Goal: Task Accomplishment & Management: Use online tool/utility

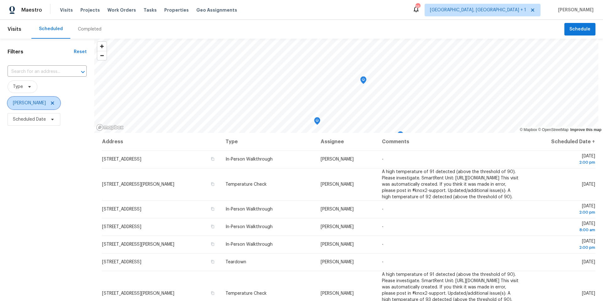
click at [52, 103] on icon at bounding box center [52, 103] width 5 height 5
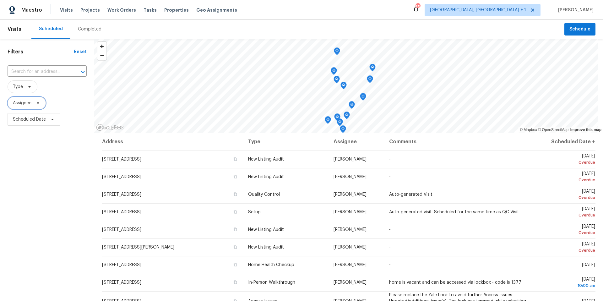
click at [36, 105] on icon at bounding box center [38, 103] width 5 height 5
type input "martin chagolla"
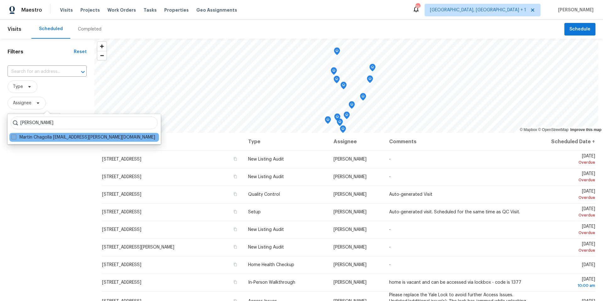
click at [85, 138] on label "Martin Chagolla martin.chagolla@opendoor.com" at bounding box center [83, 137] width 144 height 6
click at [15, 138] on input "Martin Chagolla martin.chagolla@opendoor.com" at bounding box center [13, 136] width 4 height 4
checkbox input "true"
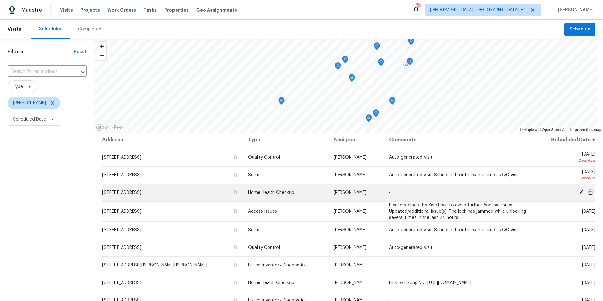
scroll to position [4, 0]
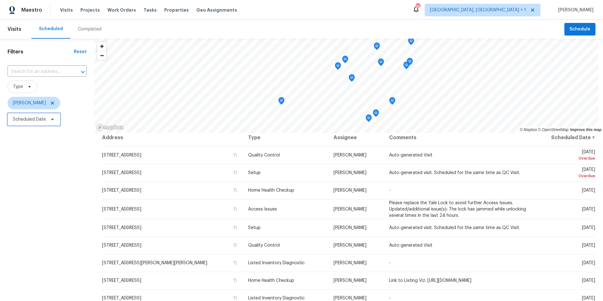
click at [41, 122] on span "Scheduled Date" at bounding box center [29, 119] width 33 height 6
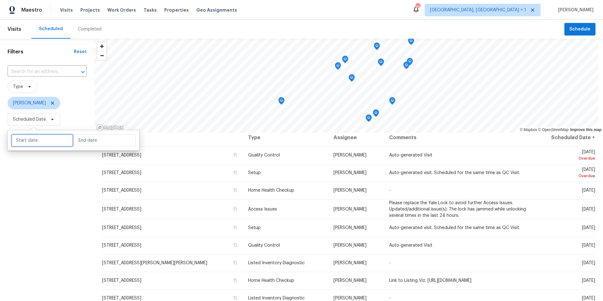
click at [42, 143] on input "text" at bounding box center [42, 140] width 62 height 13
select select "8"
select select "2025"
select select "9"
select select "2025"
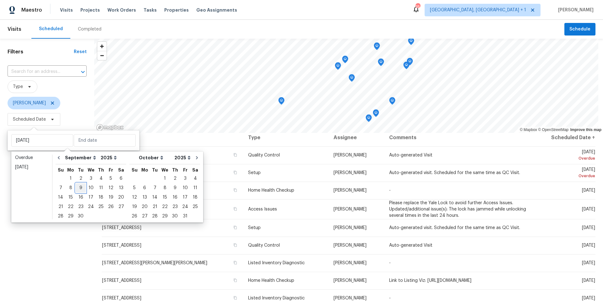
click at [79, 189] on div "9" at bounding box center [81, 187] width 10 height 9
type input "Tue, Sep 09"
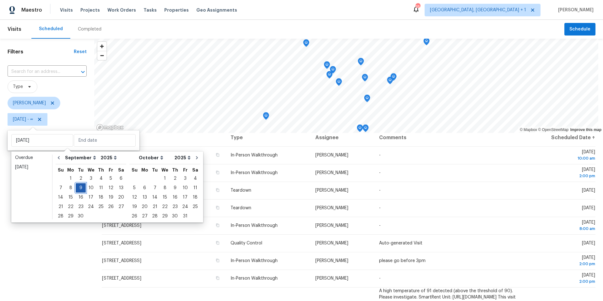
click at [79, 189] on div "9" at bounding box center [81, 187] width 10 height 9
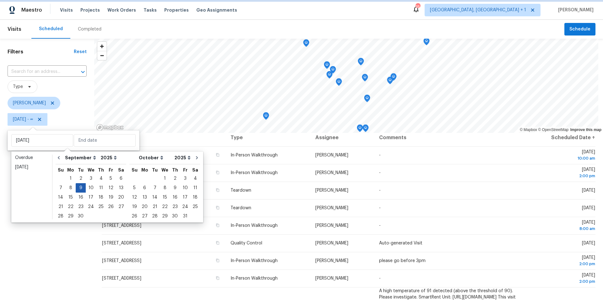
type input "Tue, Sep 09"
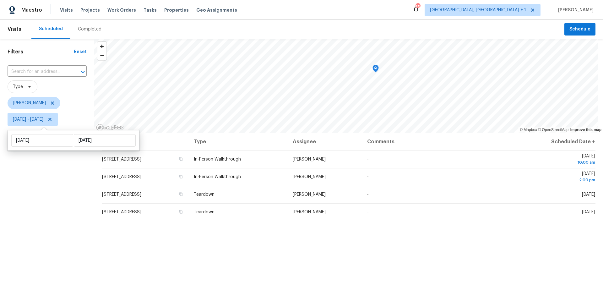
click at [20, 198] on div "Filters Reset ​ Type Martin Chagolla Tue, Sep 09 - Tue, Sep 09" at bounding box center [47, 206] width 94 height 335
click at [332, 68] on icon "Map marker" at bounding box center [331, 68] width 1 height 1
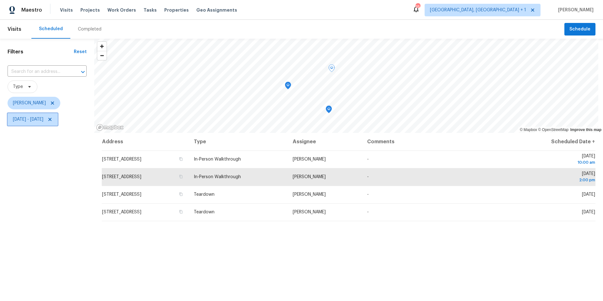
click at [52, 119] on icon at bounding box center [49, 119] width 5 height 5
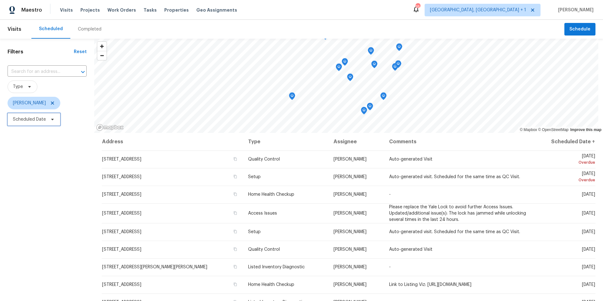
click at [40, 121] on span "Scheduled Date" at bounding box center [29, 119] width 33 height 6
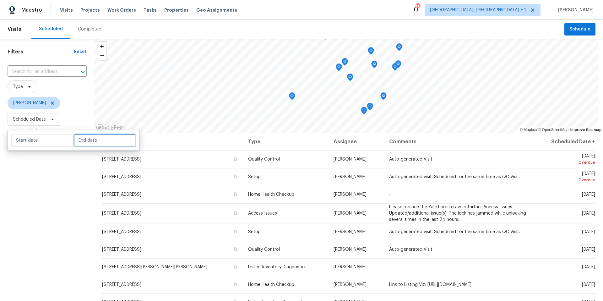
click at [87, 141] on input "text" at bounding box center [105, 140] width 62 height 13
select select "8"
select select "2025"
select select "9"
select select "2025"
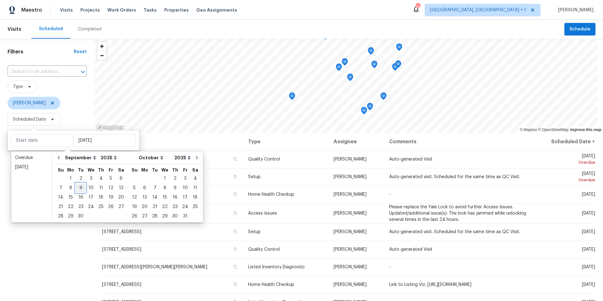
click at [79, 187] on div "9" at bounding box center [81, 187] width 10 height 9
type input "Tue, Sep 09"
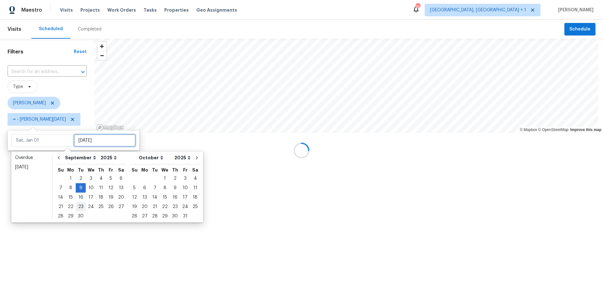
type input "Tue, Sep 09"
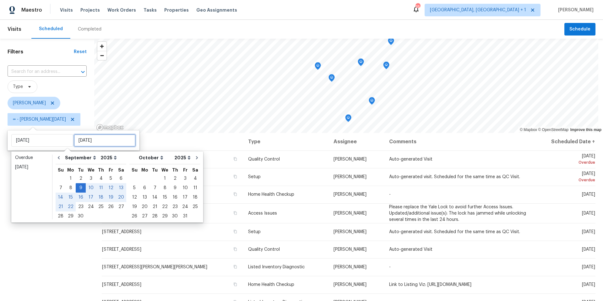
type input "Tue, Sep 30"
type input "Tue, Sep 09"
click at [65, 262] on div "Filters Reset ​ Type Martin Chagolla ∞ - Tue, Sep 09" at bounding box center [47, 206] width 94 height 335
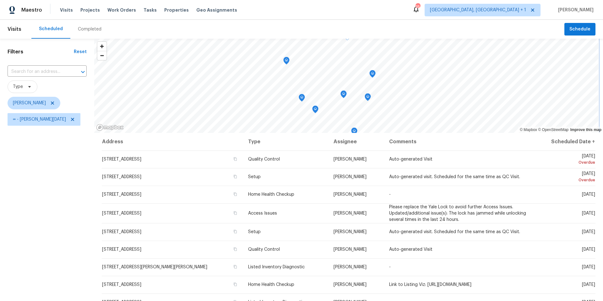
click at [288, 61] on icon "Map marker" at bounding box center [287, 60] width 6 height 7
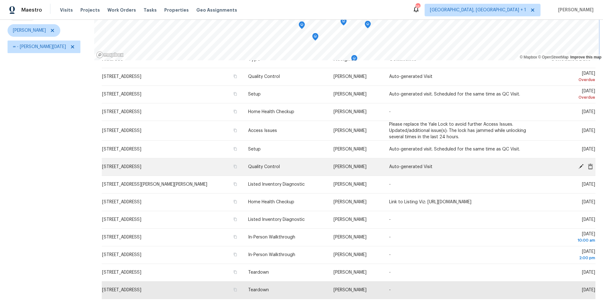
scroll to position [15, 0]
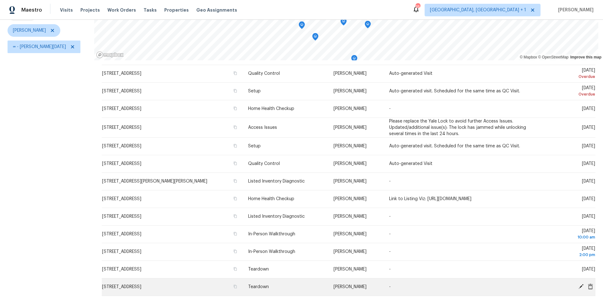
click at [579, 284] on icon at bounding box center [581, 286] width 5 height 5
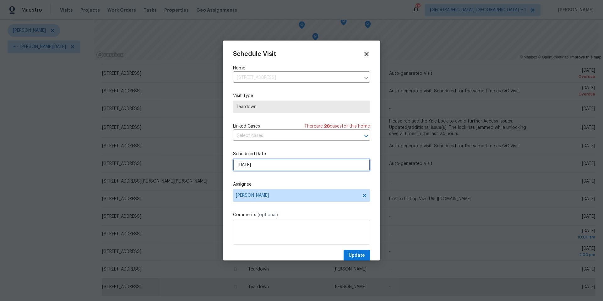
click at [254, 165] on input "9/9/2025" at bounding box center [301, 165] width 137 height 13
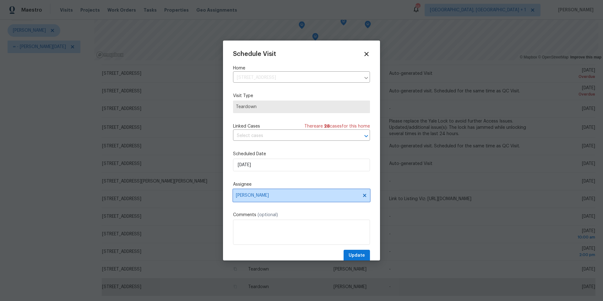
click at [256, 192] on span "Martin Chagolla" at bounding box center [301, 195] width 137 height 13
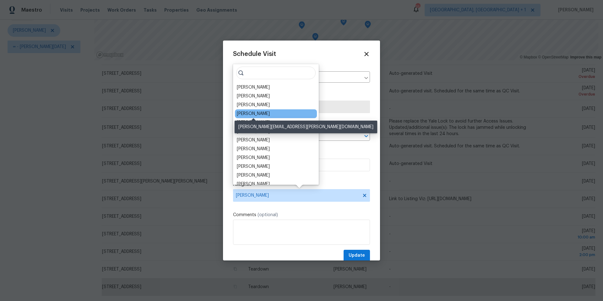
click at [258, 114] on div "[PERSON_NAME]" at bounding box center [253, 114] width 33 height 6
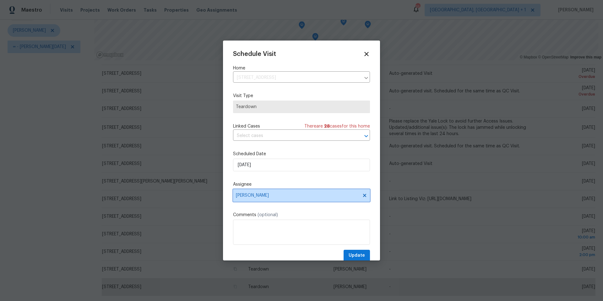
click at [278, 195] on span "[PERSON_NAME]" at bounding box center [297, 195] width 123 height 5
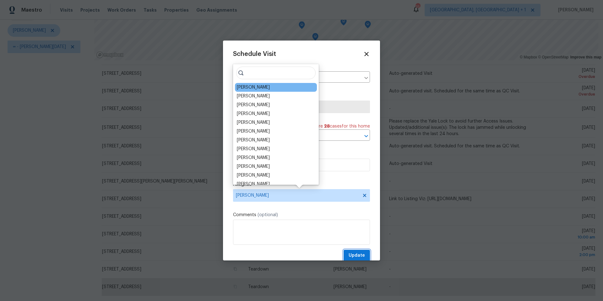
click at [349, 254] on span "Update" at bounding box center [357, 256] width 16 height 8
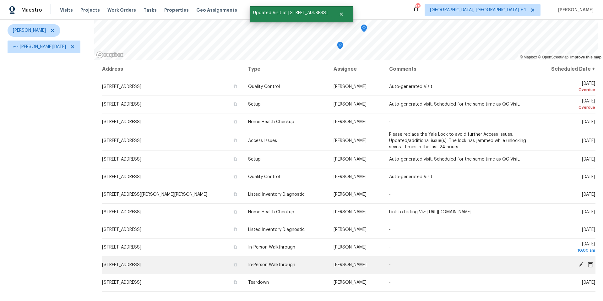
scroll to position [0, 0]
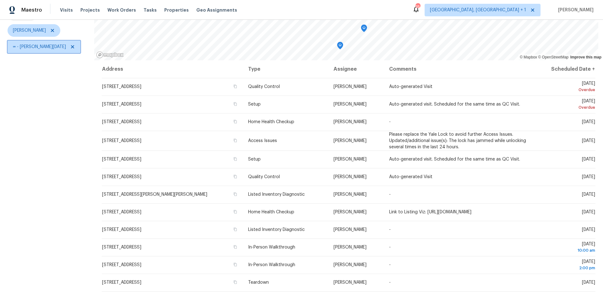
click at [27, 44] on span "∞ - Tue, Sep 09" at bounding box center [39, 47] width 53 height 6
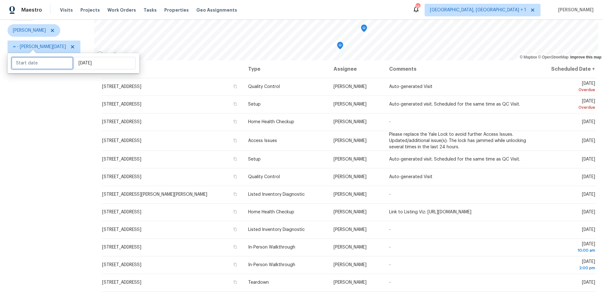
select select "7"
select select "2025"
select select "8"
select select "2025"
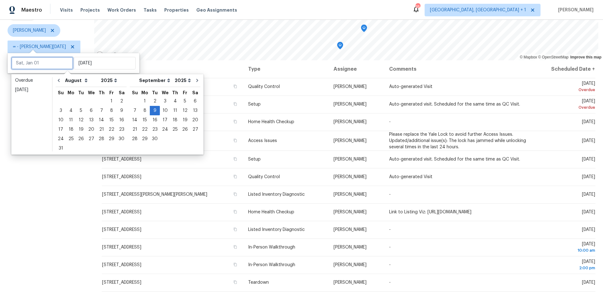
click at [58, 64] on input "text" at bounding box center [42, 63] width 62 height 13
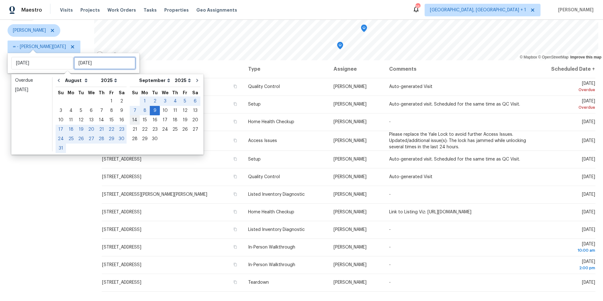
type input "Tue, Sep 09"
type input "Sun, Sep 14"
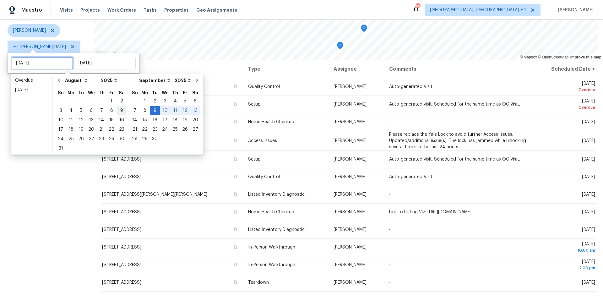
type input "Sun, Sep 07"
type input "Tue, Sep 09"
click at [150, 110] on div "9" at bounding box center [155, 110] width 10 height 9
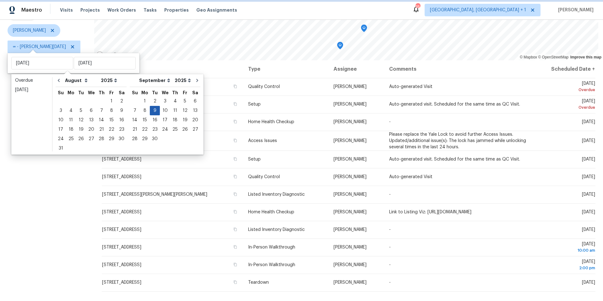
type input "Tue, Sep 09"
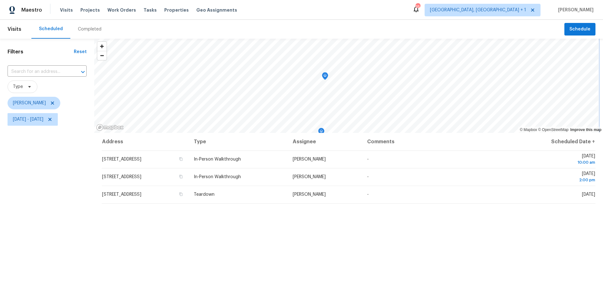
click at [323, 76] on icon "Map marker" at bounding box center [325, 76] width 6 height 7
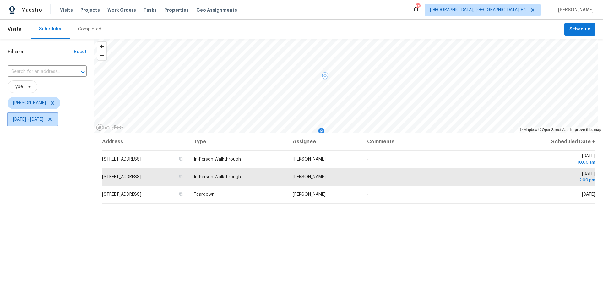
click at [43, 120] on span "Tue, Sep 09 - Tue, Sep 09" at bounding box center [28, 119] width 30 height 6
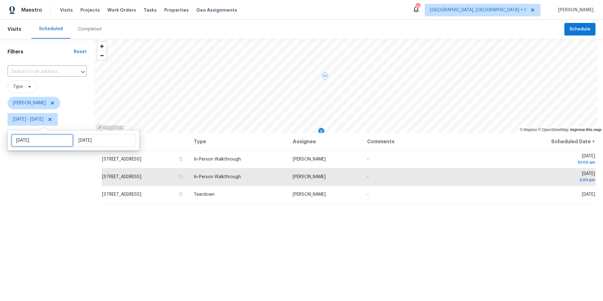
click at [37, 140] on input "Tue, Sep 09" at bounding box center [42, 140] width 62 height 13
select select "8"
select select "2025"
select select "9"
select select "2025"
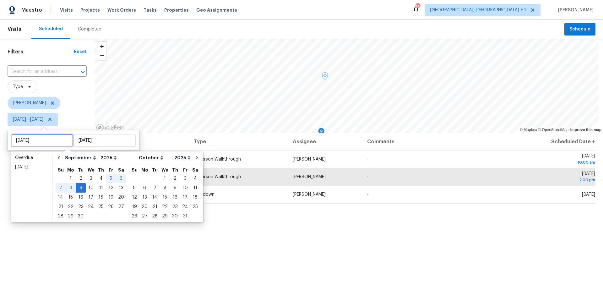
type input "Tue, Sep 09"
click at [60, 157] on icon "Go to previous month" at bounding box center [58, 157] width 5 height 5
select select "7"
select select "8"
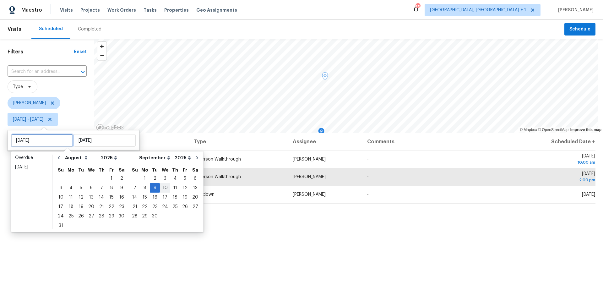
type input "Wed, Sep 10"
type input "Mon, Sep 08"
type input "Tue, Sep 09"
click at [117, 216] on div "30" at bounding box center [122, 216] width 10 height 9
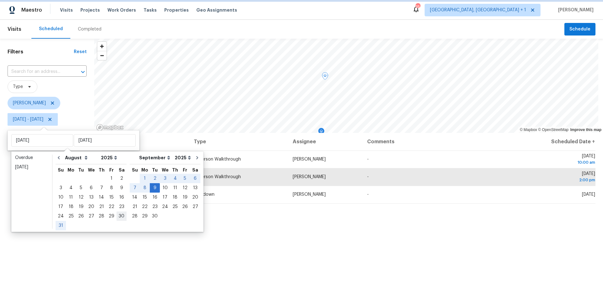
type input "Sat, Aug 30"
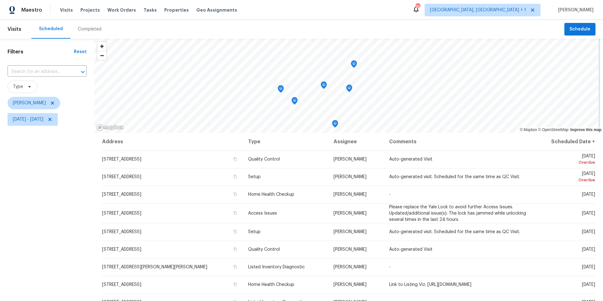
click at [281, 90] on icon "Map marker" at bounding box center [281, 88] width 6 height 7
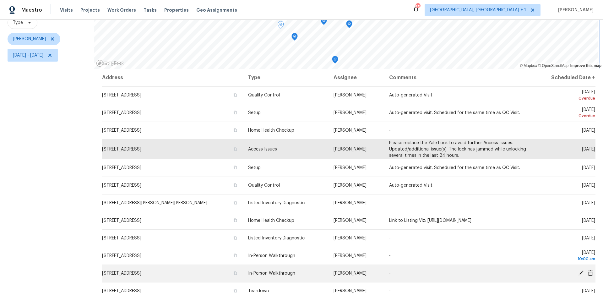
scroll to position [64, 0]
click at [579, 276] on icon at bounding box center [581, 273] width 5 height 5
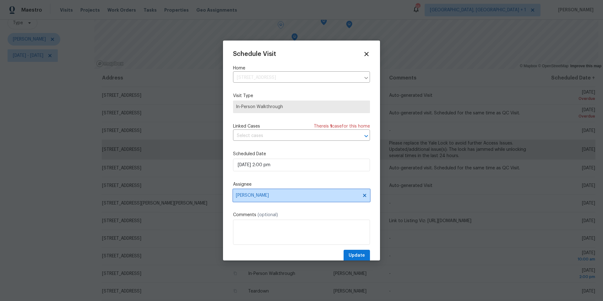
click at [259, 196] on span "[PERSON_NAME]" at bounding box center [297, 195] width 123 height 5
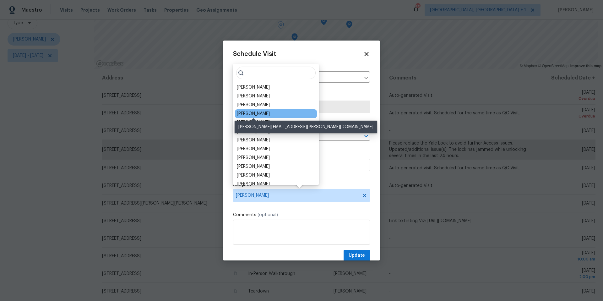
click at [260, 112] on div "[PERSON_NAME]" at bounding box center [253, 114] width 33 height 6
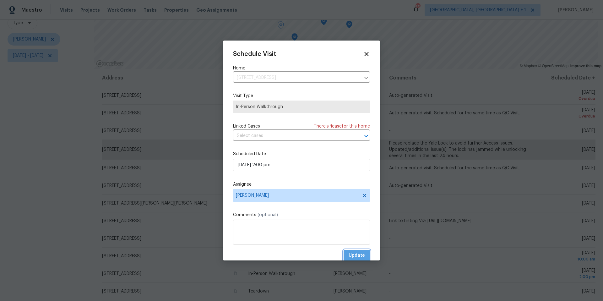
click at [349, 256] on span "Update" at bounding box center [357, 256] width 16 height 8
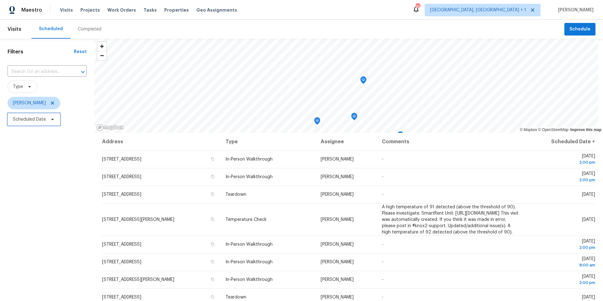
click at [50, 121] on icon at bounding box center [52, 119] width 5 height 5
click at [44, 141] on input "text" at bounding box center [42, 140] width 62 height 13
select select "8"
select select "2025"
select select "9"
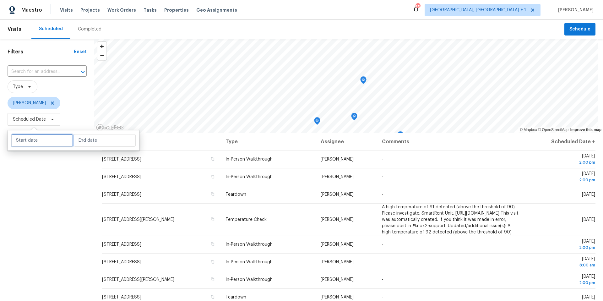
select select "2025"
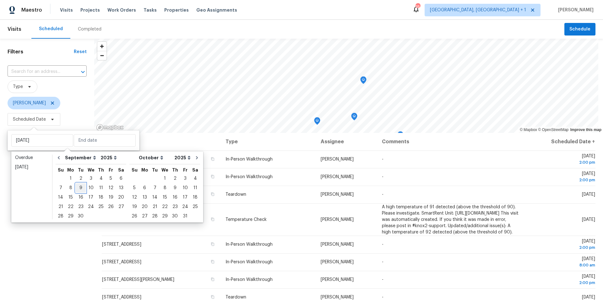
click at [79, 188] on div "9" at bounding box center [81, 187] width 10 height 9
type input "Tue, Sep 09"
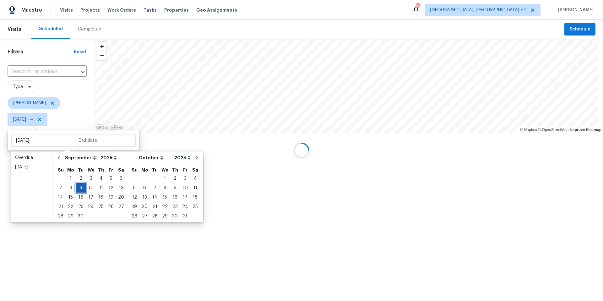
click at [79, 188] on div "9" at bounding box center [81, 187] width 10 height 9
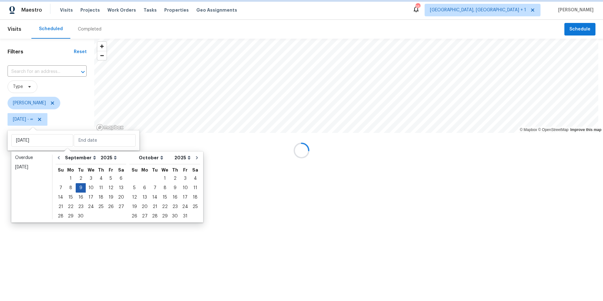
type input "Tue, Sep 09"
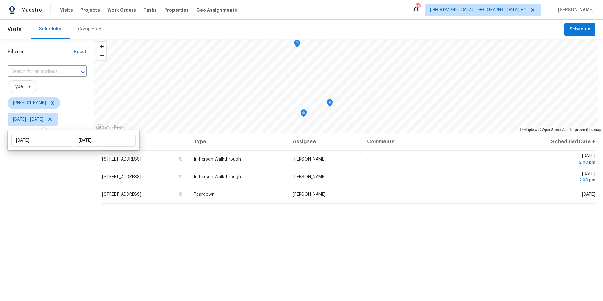
click at [329, 103] on icon "Map marker" at bounding box center [330, 102] width 6 height 7
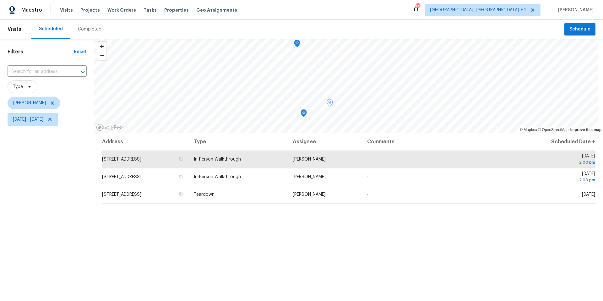
click at [303, 114] on icon "Map marker" at bounding box center [304, 113] width 6 height 7
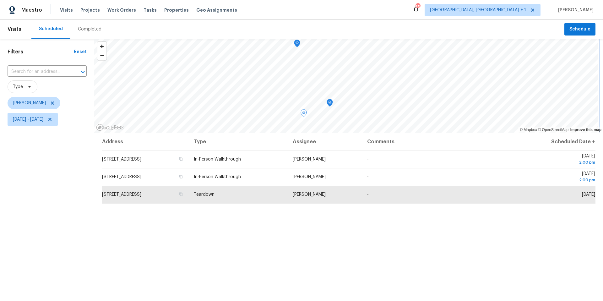
click at [297, 43] on icon "Map marker" at bounding box center [297, 43] width 1 height 1
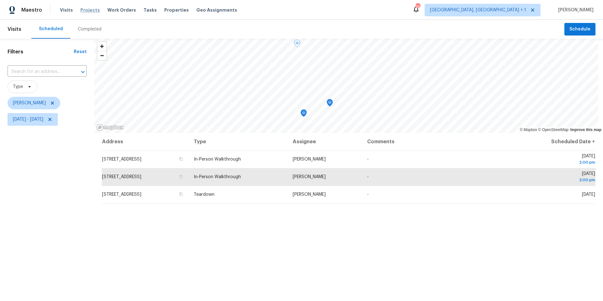
click at [88, 9] on span "Projects" at bounding box center [89, 10] width 19 height 6
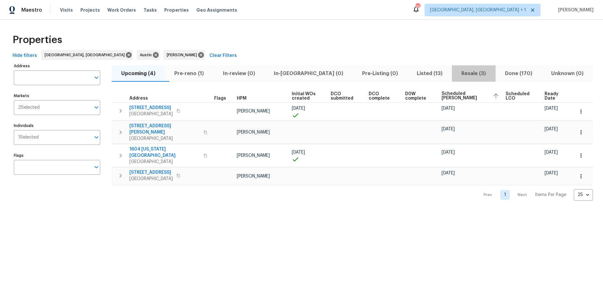
click at [456, 74] on span "Resale (3)" at bounding box center [474, 73] width 36 height 9
click at [196, 69] on span "Pre-reno (1)" at bounding box center [189, 73] width 41 height 9
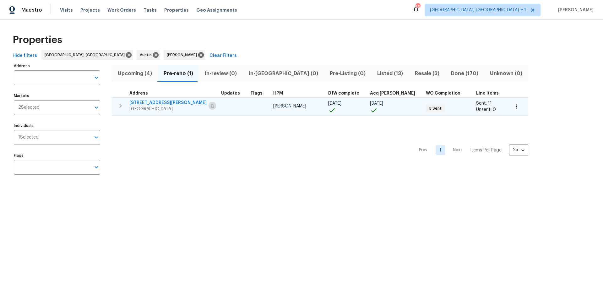
click at [211, 105] on icon "button" at bounding box center [213, 106] width 4 height 4
click at [166, 103] on span "3603 Roosevelt Cv" at bounding box center [167, 103] width 77 height 6
click at [142, 102] on span "3603 Roosevelt Cv" at bounding box center [167, 103] width 77 height 6
click at [513, 104] on icon "button" at bounding box center [516, 106] width 6 height 6
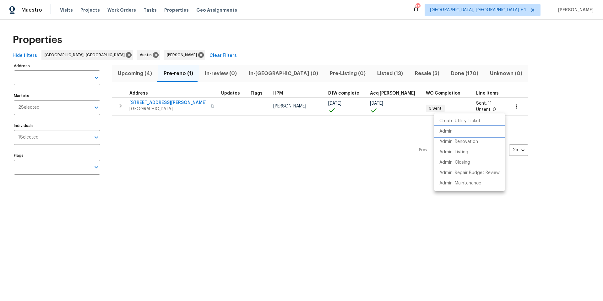
click at [455, 129] on li "Admin" at bounding box center [470, 131] width 70 height 10
click at [234, 178] on div at bounding box center [301, 150] width 603 height 301
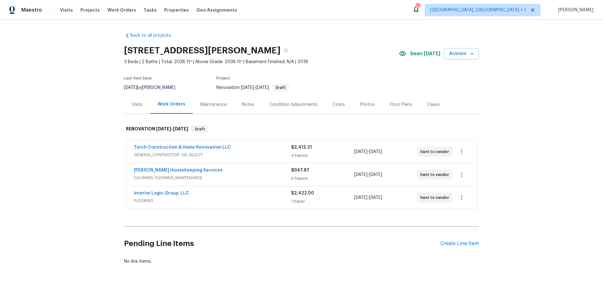
click at [139, 103] on div "Visits" at bounding box center [137, 104] width 11 height 6
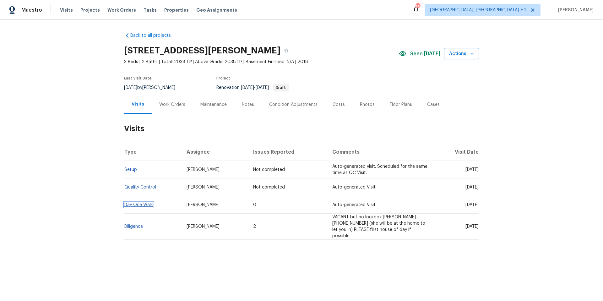
click at [146, 206] on link "Day One Walk" at bounding box center [138, 205] width 29 height 4
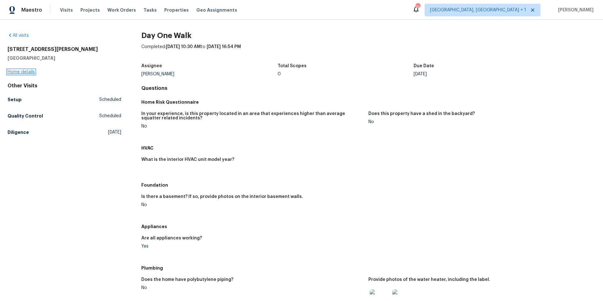
click at [27, 70] on link "Home details" at bounding box center [21, 72] width 27 height 4
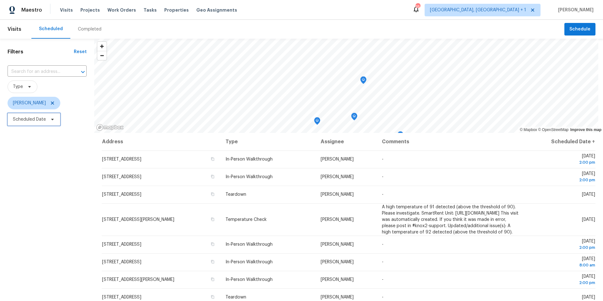
click at [54, 122] on span "Scheduled Date" at bounding box center [34, 119] width 53 height 13
click at [56, 139] on input "text" at bounding box center [42, 140] width 62 height 13
select select "8"
select select "2025"
select select "9"
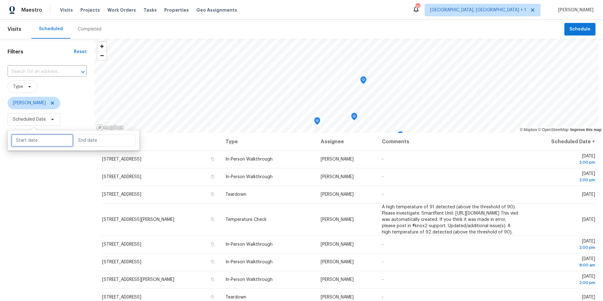
select select "2025"
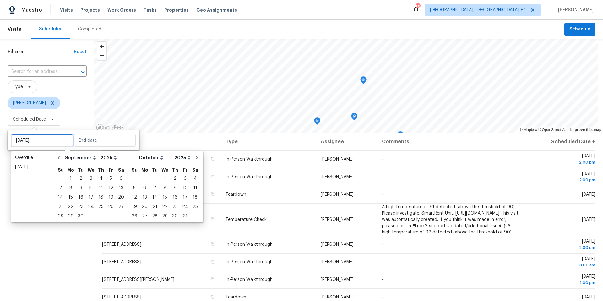
type input "Wed, Sep 24"
click at [92, 186] on div "10" at bounding box center [91, 187] width 10 height 9
type input "Wed, Sep 10"
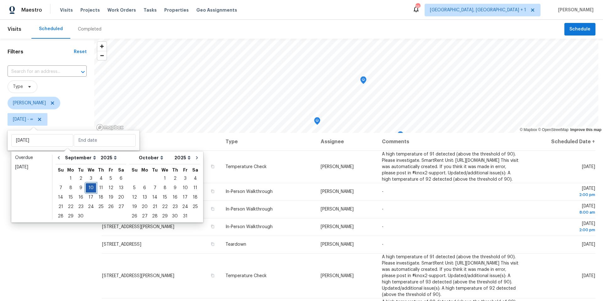
click at [90, 186] on div "10" at bounding box center [91, 187] width 10 height 9
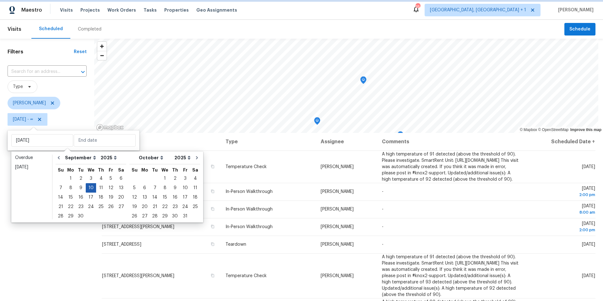
type input "Wed, Sep 10"
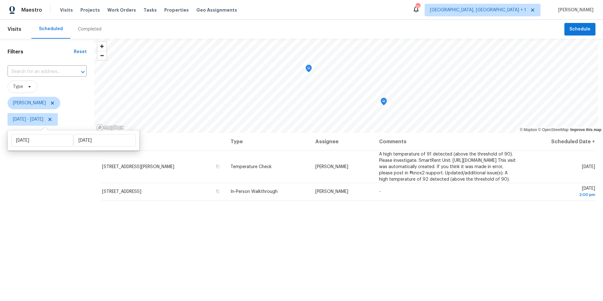
click at [62, 221] on div "Filters Reset ​ Type Nelson Figueroa Wed, Sep 10 - Wed, Sep 10" at bounding box center [47, 206] width 94 height 335
click at [43, 116] on span "Wed, Sep 10 - Wed, Sep 10" at bounding box center [28, 119] width 30 height 6
click at [53, 137] on input "Wed, Sep 10" at bounding box center [42, 140] width 62 height 13
select select "8"
select select "2025"
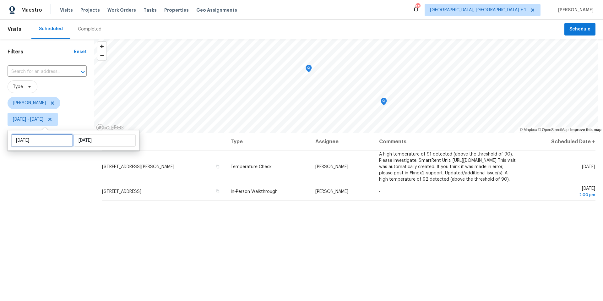
select select "9"
select select "2025"
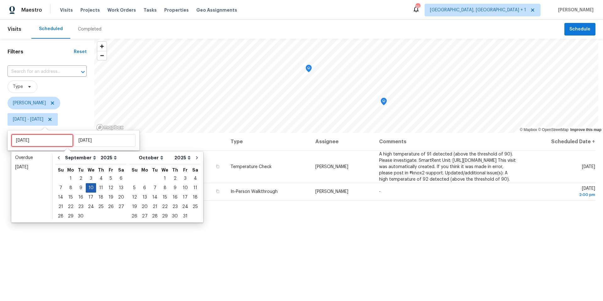
type input "Tue, Sep 02"
type input "Tue, Sep 09"
type input "Wed, Sep 10"
click at [79, 187] on div "9" at bounding box center [81, 187] width 10 height 9
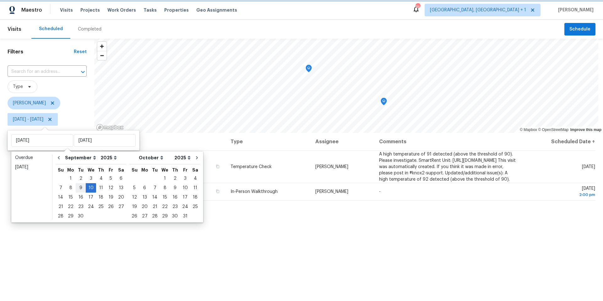
type input "Tue, Sep 09"
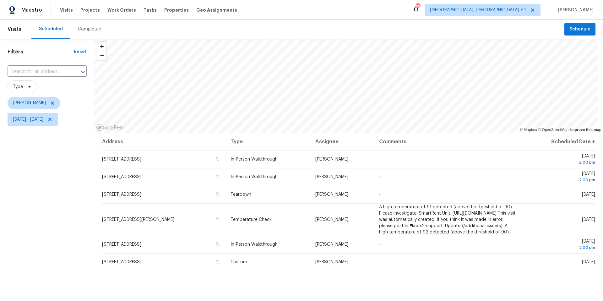
click at [79, 196] on div "Filters Reset ​ Type Nelson Figueroa Tue, Sep 09 - Wed, Sep 10" at bounding box center [47, 206] width 94 height 335
click at [357, 73] on icon "Map marker" at bounding box center [356, 73] width 6 height 7
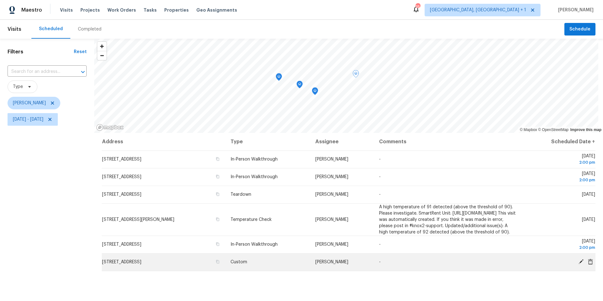
click at [579, 264] on icon at bounding box center [581, 261] width 5 height 5
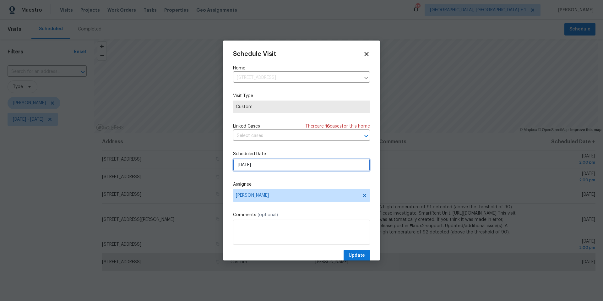
click at [252, 167] on input "[DATE]" at bounding box center [301, 165] width 137 height 13
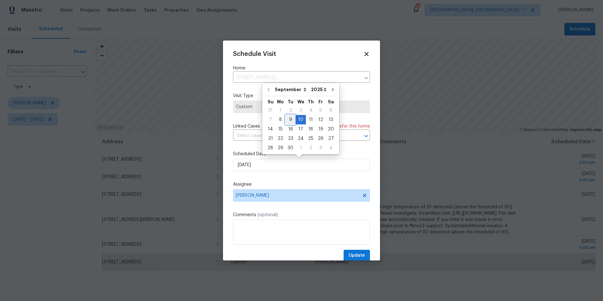
click at [291, 120] on div "9" at bounding box center [291, 119] width 10 height 9
type input "9/9/2025"
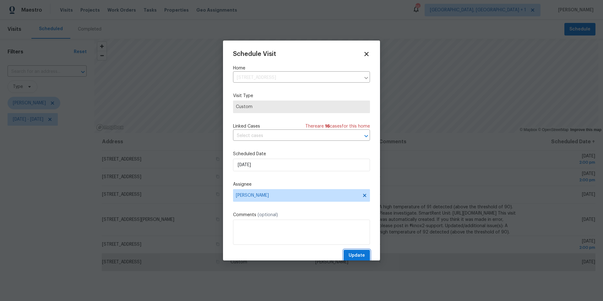
click at [353, 259] on span "Update" at bounding box center [357, 256] width 16 height 8
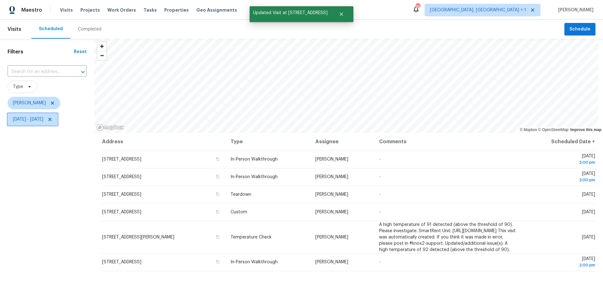
click at [52, 123] on span "Tue, Sep 09 - Wed, Sep 10" at bounding box center [33, 119] width 50 height 13
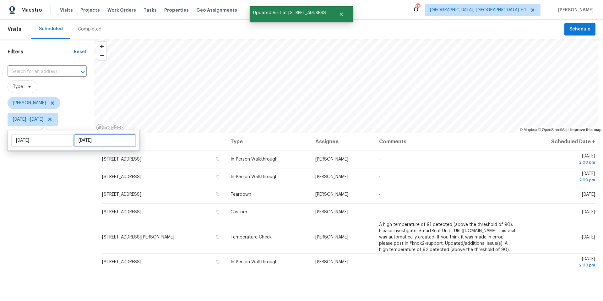
click at [84, 146] on input "Wed, Sep 10" at bounding box center [105, 140] width 62 height 13
select select "8"
select select "2025"
select select "9"
select select "2025"
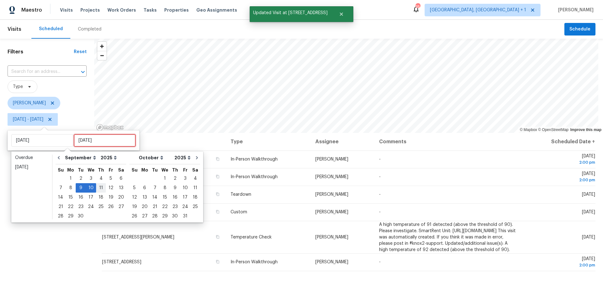
type input "Thu, Sep 04"
type input "Tue, Sep 09"
type input "Thu, Sep 11"
click at [84, 189] on div "7 8 9 10 11 12 13" at bounding box center [91, 187] width 71 height 9
click at [84, 189] on div "9" at bounding box center [81, 187] width 10 height 9
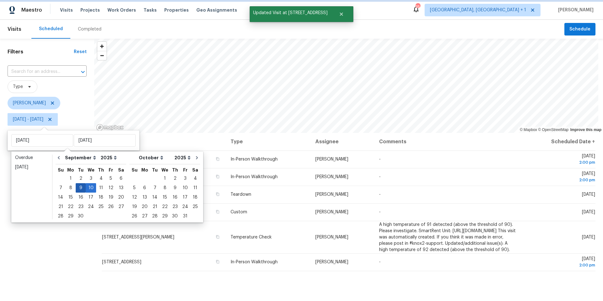
type input "Tue, Sep 09"
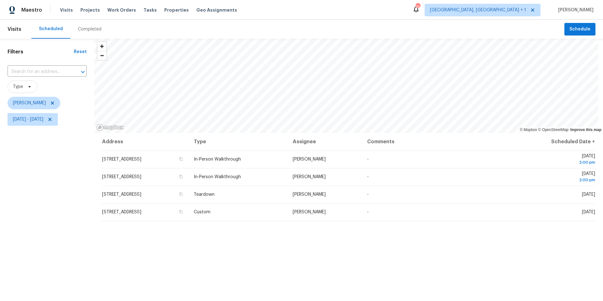
click at [76, 195] on div "Filters Reset ​ Type Nelson Figueroa Tue, Sep 09 - Tue, Sep 09" at bounding box center [47, 206] width 94 height 335
click at [328, 105] on icon "Map marker" at bounding box center [330, 108] width 6 height 8
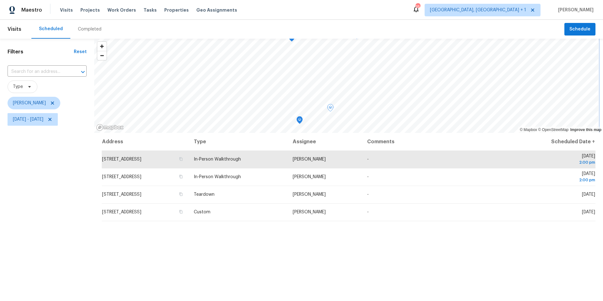
click at [300, 120] on icon "Map marker" at bounding box center [300, 120] width 6 height 7
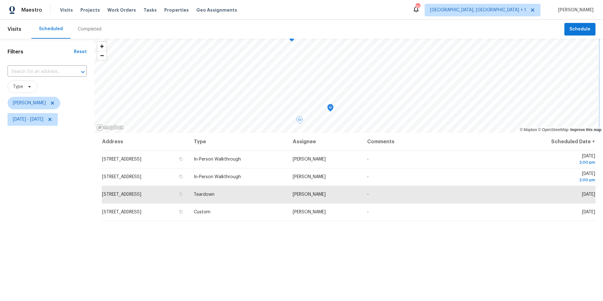
click at [289, 39] on icon "Map marker" at bounding box center [292, 38] width 6 height 8
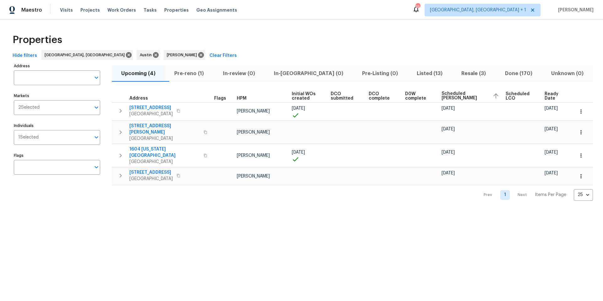
click at [413, 74] on span "Listed (13)" at bounding box center [429, 73] width 37 height 9
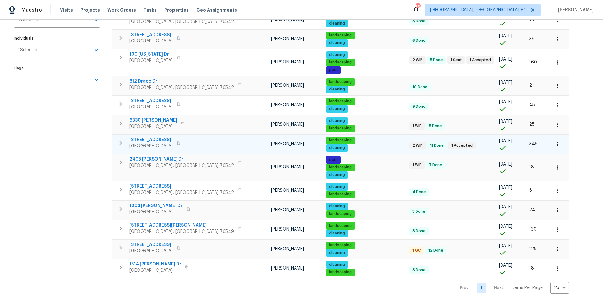
scroll to position [95, 0]
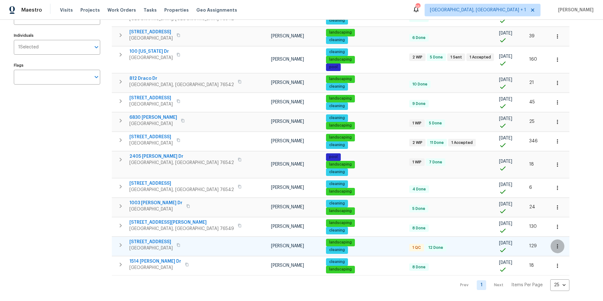
click at [555, 244] on icon "button" at bounding box center [558, 246] width 6 height 6
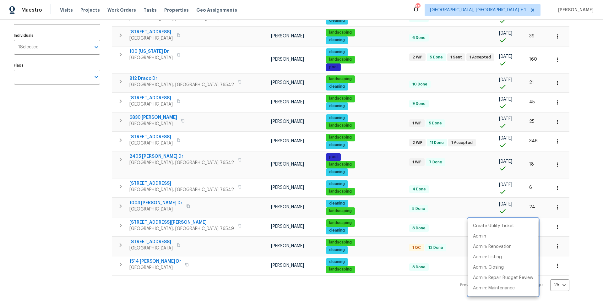
click at [149, 238] on div at bounding box center [301, 150] width 603 height 301
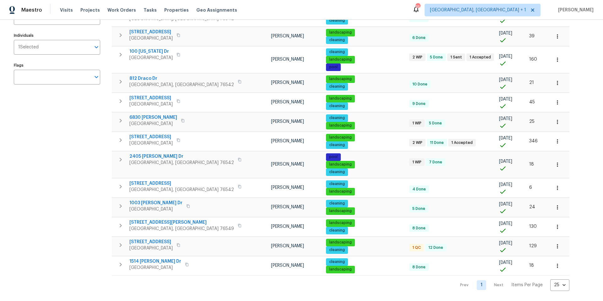
click at [150, 239] on span "[STREET_ADDRESS]" at bounding box center [150, 242] width 43 height 6
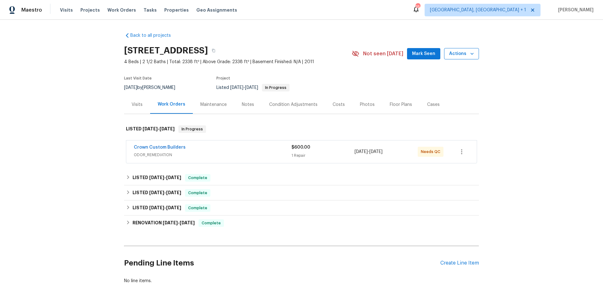
click at [454, 51] on span "Actions" at bounding box center [461, 54] width 25 height 8
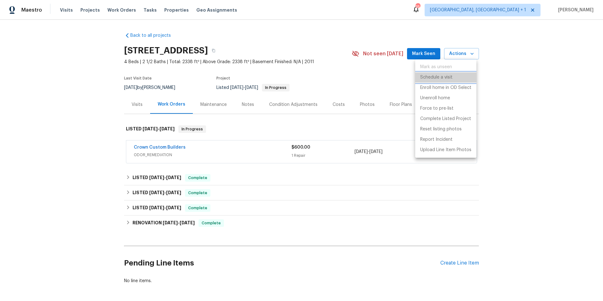
click at [438, 77] on p "Schedule a visit" at bounding box center [436, 77] width 32 height 7
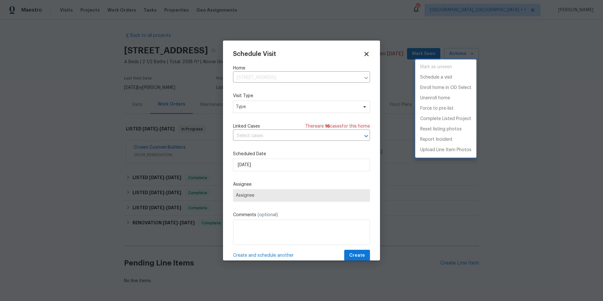
click at [275, 112] on div at bounding box center [301, 150] width 603 height 301
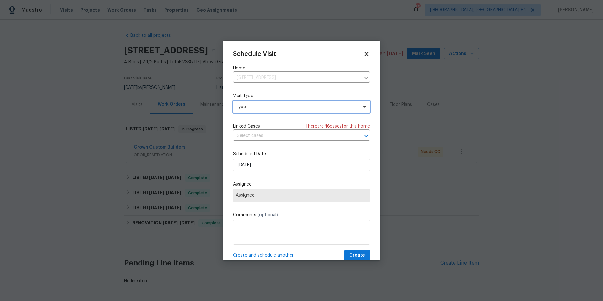
click at [272, 106] on span "Type" at bounding box center [297, 107] width 122 height 6
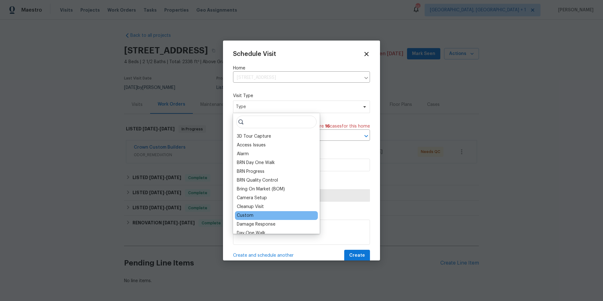
click at [253, 212] on div "Custom" at bounding box center [245, 215] width 17 height 6
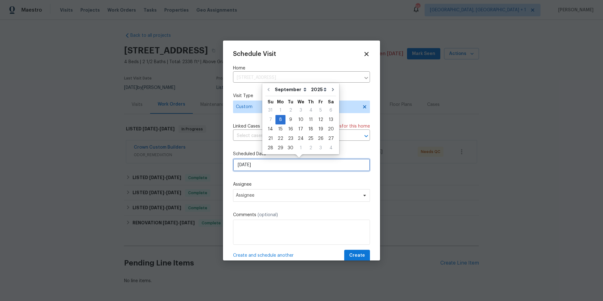
click at [265, 167] on input "[DATE]" at bounding box center [301, 165] width 137 height 13
click at [297, 120] on div "10" at bounding box center [301, 119] width 10 height 9
type input "[DATE]"
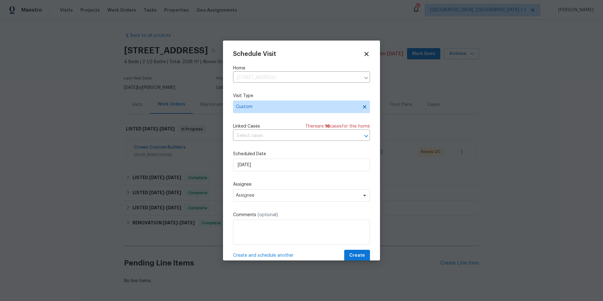
click at [259, 188] on label "Assignee" at bounding box center [301, 184] width 137 height 6
click at [260, 190] on span "Assignee" at bounding box center [301, 195] width 137 height 13
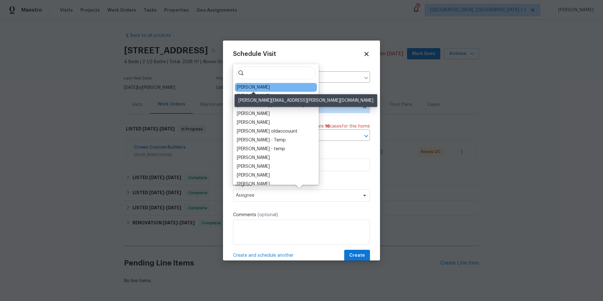
click at [245, 88] on div "[PERSON_NAME]" at bounding box center [253, 87] width 33 height 6
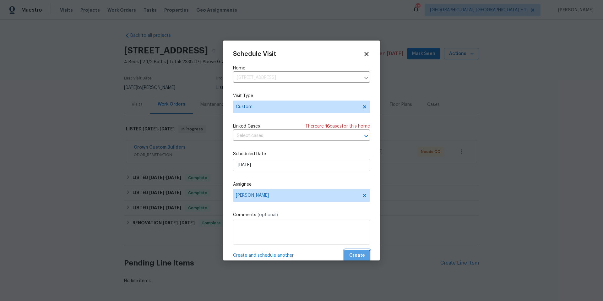
click at [353, 257] on span "Create" at bounding box center [357, 256] width 16 height 8
